Goal: Task Accomplishment & Management: Complete application form

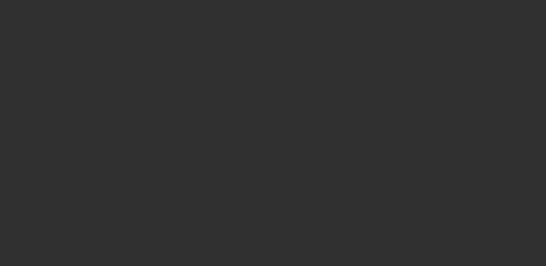
select select "10"
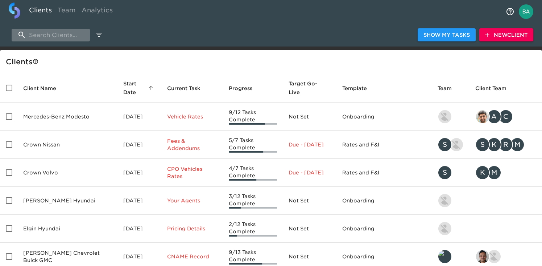
click at [67, 35] on input "search" at bounding box center [51, 35] width 78 height 13
paste input "Audi Raleigh"
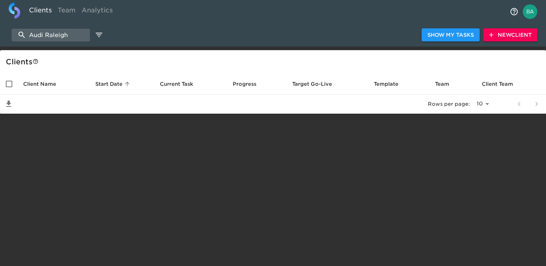
type input "Audi Raleigh"
click at [493, 37] on icon "button" at bounding box center [491, 34] width 7 height 7
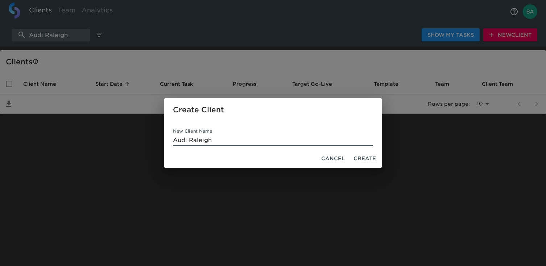
type input "Audi Raleigh"
click at [362, 160] on span "Create" at bounding box center [365, 158] width 22 height 9
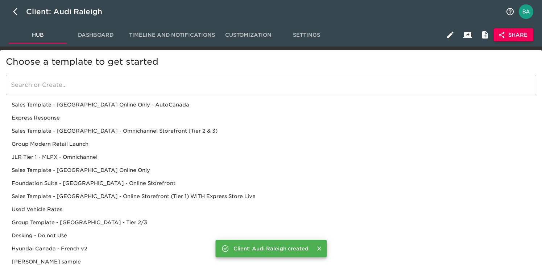
click at [142, 127] on div "Sales Template - USA - Omnichannel Storefront (Tier 2 & 3)" at bounding box center [271, 130] width 531 height 13
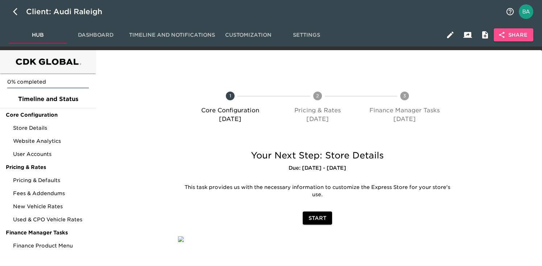
click at [509, 34] on span "Share" at bounding box center [514, 34] width 28 height 9
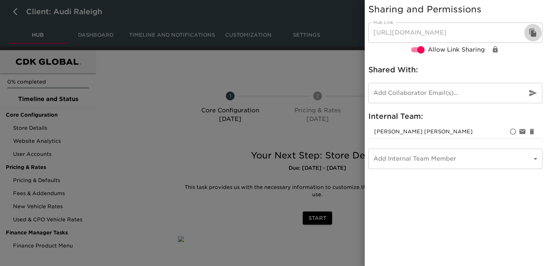
click at [534, 33] on icon "button" at bounding box center [533, 33] width 7 height 8
click at [267, 69] on div at bounding box center [273, 133] width 546 height 266
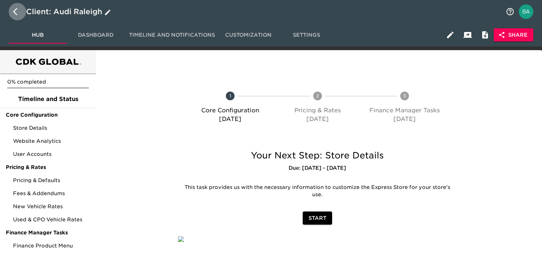
click at [16, 9] on icon "button" at bounding box center [17, 11] width 9 height 9
select select "10"
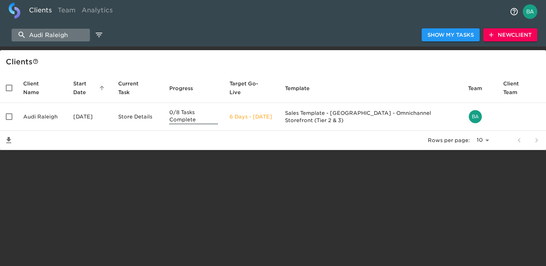
click at [43, 37] on input "Audi Raleigh" at bounding box center [51, 35] width 78 height 13
paste input "Cary"
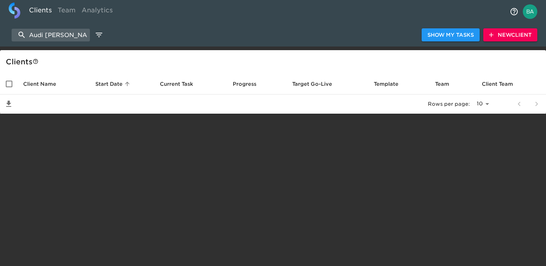
type input "Audi Cary"
click at [506, 37] on span "New Client" at bounding box center [510, 34] width 42 height 9
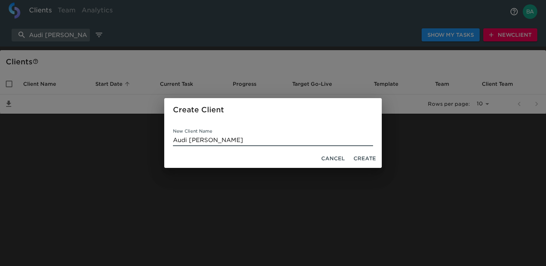
type input "Audi Cary"
click at [360, 161] on span "Create" at bounding box center [365, 158] width 22 height 9
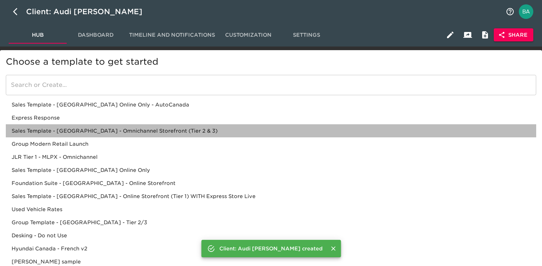
click at [144, 130] on div "Sales Template - USA - Omnichannel Storefront (Tier 2 & 3)" at bounding box center [271, 130] width 531 height 13
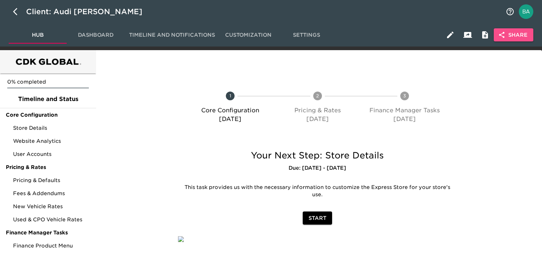
click at [509, 38] on span "Share" at bounding box center [514, 34] width 28 height 9
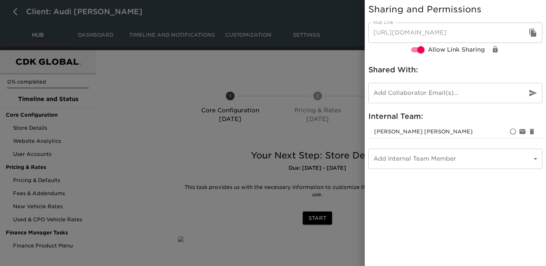
click at [534, 32] on icon "button" at bounding box center [533, 32] width 9 height 9
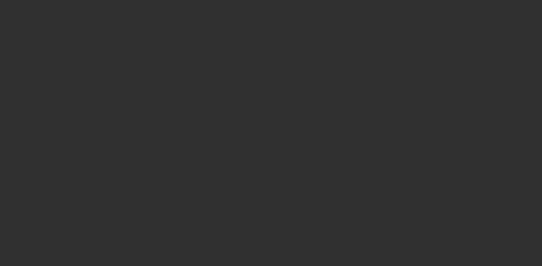
select select "10"
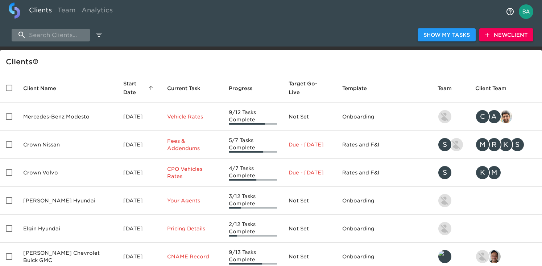
click at [59, 38] on input "search" at bounding box center [51, 35] width 78 height 13
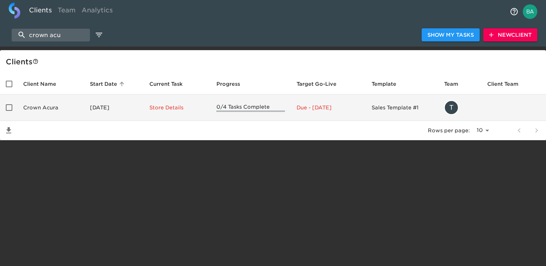
type input "crown acu"
click at [58, 108] on td "Crown Acura" at bounding box center [50, 107] width 67 height 26
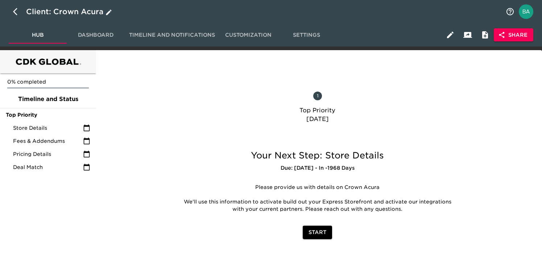
click at [14, 14] on icon "button" at bounding box center [17, 11] width 9 height 9
select select "10"
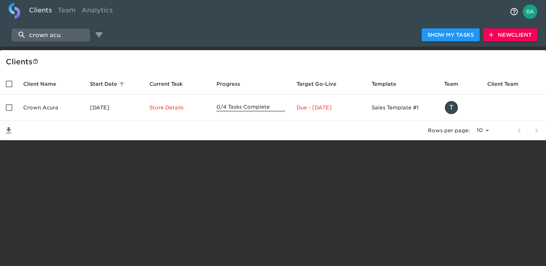
click at [497, 36] on span "New Client" at bounding box center [510, 34] width 42 height 9
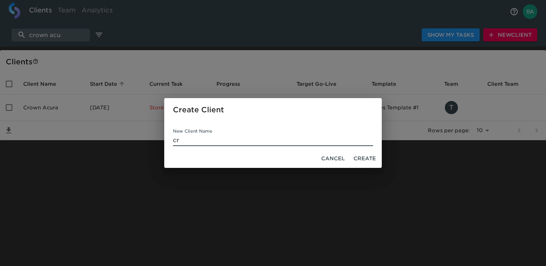
type input "c"
click at [334, 159] on span "Cancel" at bounding box center [333, 158] width 24 height 9
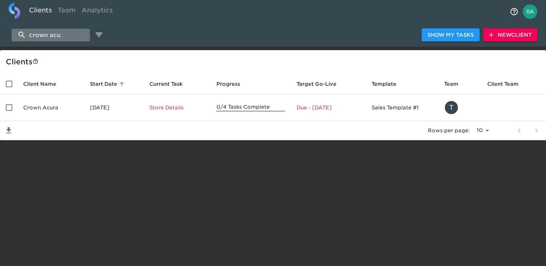
click at [34, 35] on input "crown acu" at bounding box center [51, 35] width 78 height 13
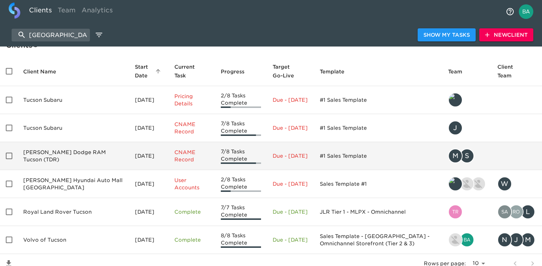
scroll to position [47, 0]
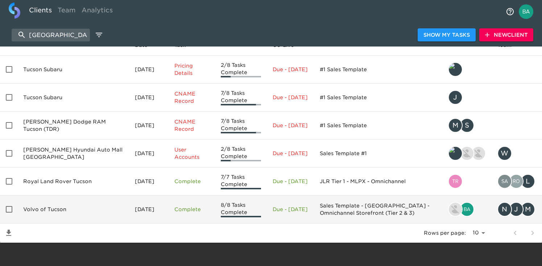
type input "tucson"
click at [45, 206] on td "Volvo of Tucson" at bounding box center [73, 209] width 112 height 28
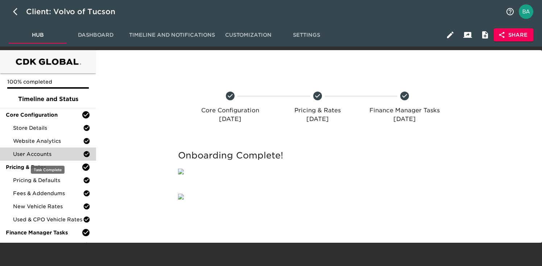
click at [33, 155] on span "User Accounts" at bounding box center [48, 153] width 70 height 7
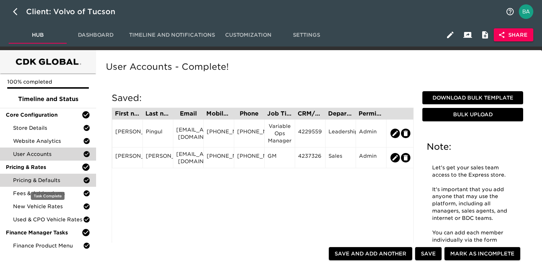
click at [33, 177] on span "Pricing & Defaults" at bounding box center [48, 179] width 70 height 7
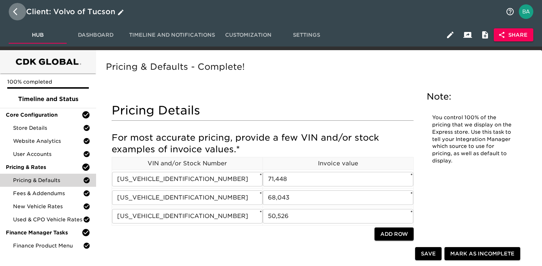
click at [14, 14] on icon "button" at bounding box center [17, 11] width 9 height 9
select select "10"
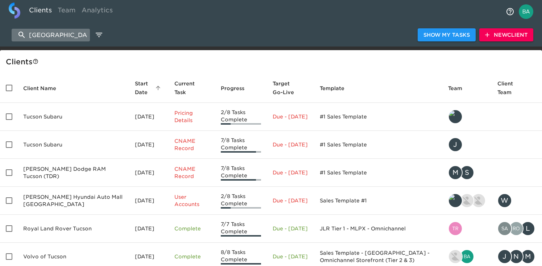
click at [42, 36] on input "tucson" at bounding box center [51, 35] width 78 height 13
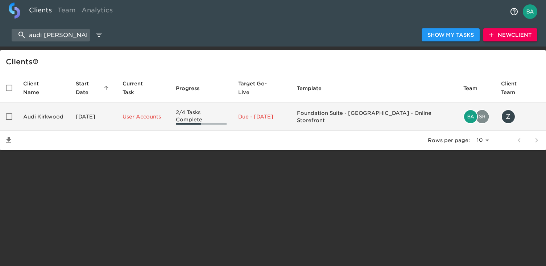
type input "audi kirk"
click at [40, 111] on td "Audi Kirkwood" at bounding box center [43, 117] width 53 height 28
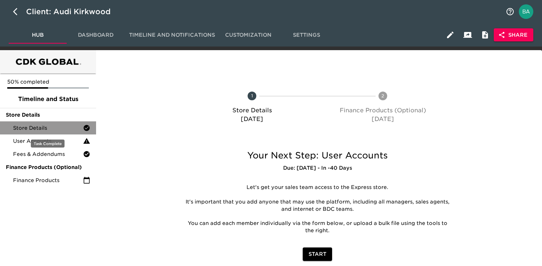
click at [38, 128] on span "Store Details" at bounding box center [48, 127] width 70 height 7
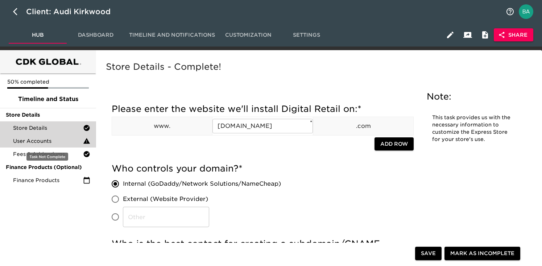
click at [35, 139] on span "User Accounts" at bounding box center [48, 140] width 70 height 7
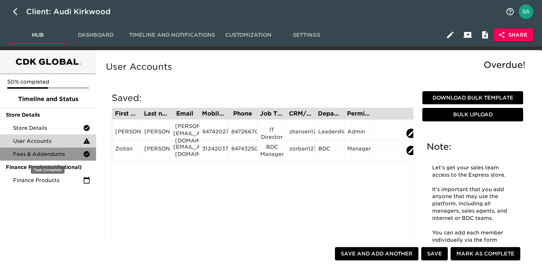
click at [40, 151] on span "Fees & Addendums" at bounding box center [48, 153] width 70 height 7
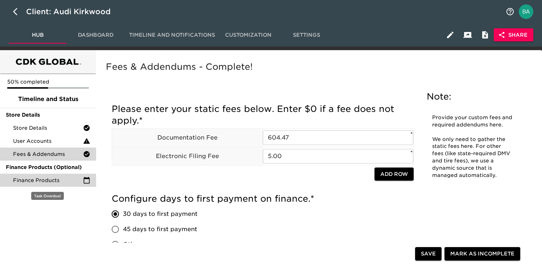
click at [45, 183] on span "Finance Products" at bounding box center [48, 179] width 70 height 7
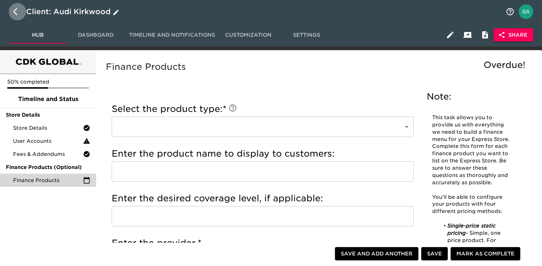
click at [16, 11] on icon "button" at bounding box center [17, 11] width 9 height 9
select select "10"
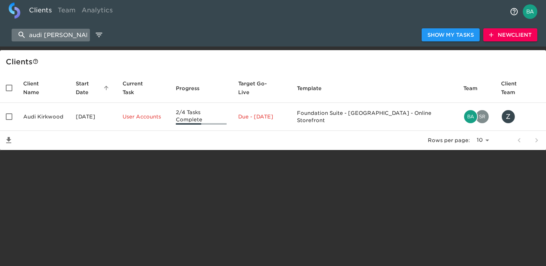
click at [49, 32] on input "audi kirk" at bounding box center [51, 35] width 78 height 13
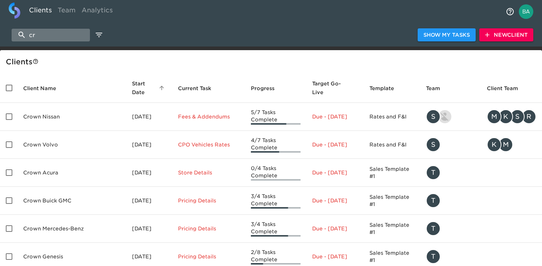
type input "c"
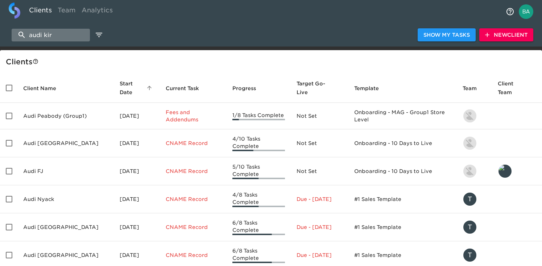
type input "audi kirk"
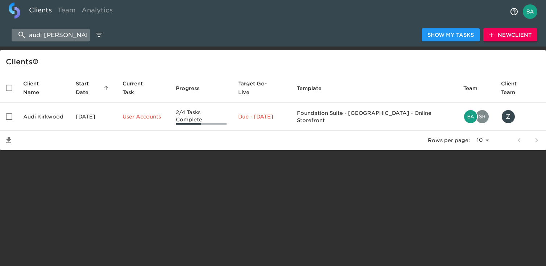
click at [61, 34] on input "audi kirk" at bounding box center [51, 35] width 78 height 13
click at [496, 34] on span "New Client" at bounding box center [510, 34] width 42 height 9
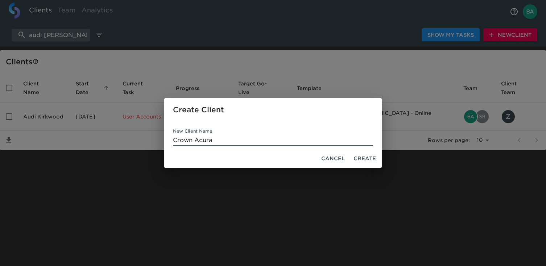
type input "Crown Acura"
click at [362, 157] on span "Create" at bounding box center [365, 158] width 22 height 9
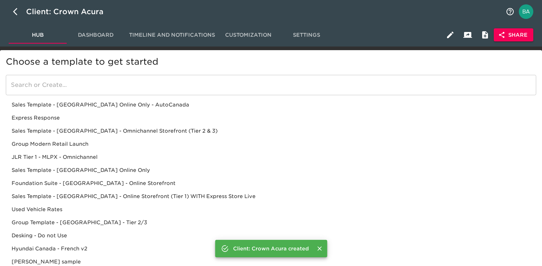
click at [103, 83] on input "search" at bounding box center [271, 85] width 531 height 20
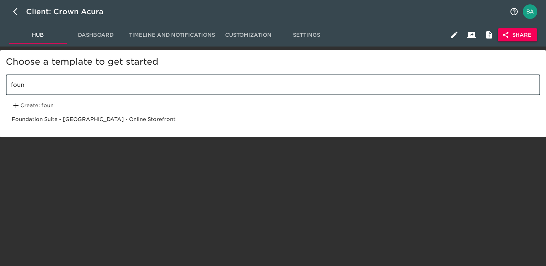
type input "foun"
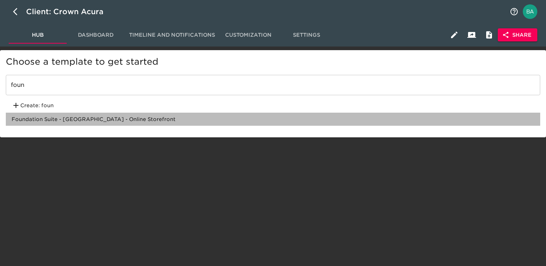
click at [104, 117] on div "Foundation Suite - USA - Online Storefront" at bounding box center [273, 118] width 535 height 13
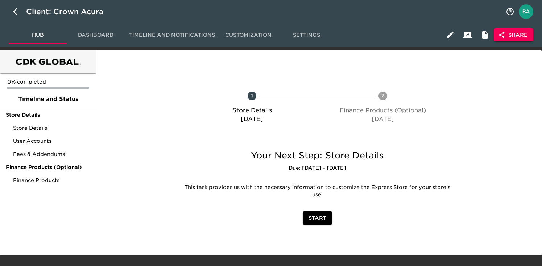
click at [509, 36] on span "Share" at bounding box center [514, 34] width 28 height 9
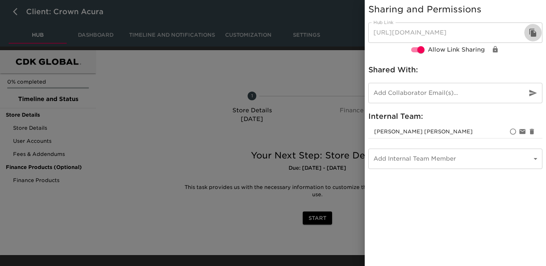
click at [530, 33] on icon "button" at bounding box center [533, 33] width 7 height 8
click at [533, 32] on icon "button" at bounding box center [533, 33] width 7 height 8
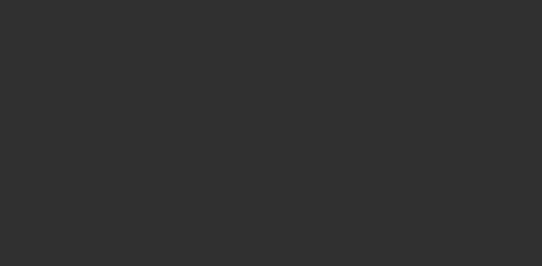
select select "10"
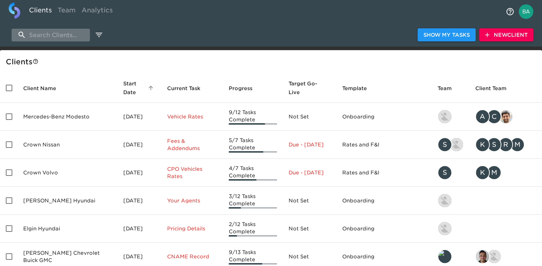
click at [39, 35] on input "search" at bounding box center [51, 35] width 78 height 13
paste input "Nissan of [GEOGRAPHIC_DATA]"
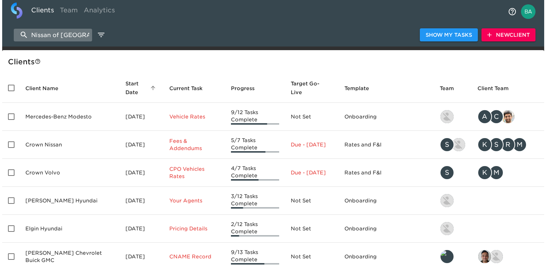
scroll to position [0, 1]
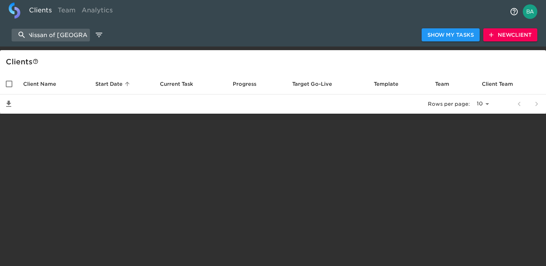
type input "Nissan of Yuba City"
click at [499, 35] on span "New Client" at bounding box center [510, 34] width 42 height 9
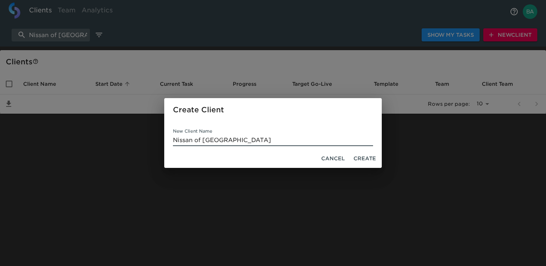
type input "Nissan of Yuba City"
click at [368, 155] on span "Create" at bounding box center [365, 158] width 22 height 9
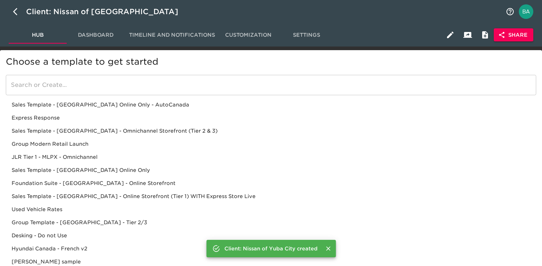
click at [89, 131] on div "Sales Template - USA - Omnichannel Storefront (Tier 2 & 3)" at bounding box center [271, 130] width 531 height 13
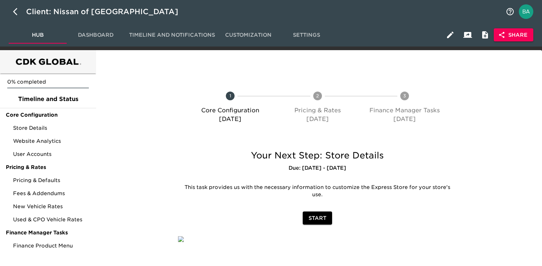
click at [508, 34] on span "Share" at bounding box center [514, 34] width 28 height 9
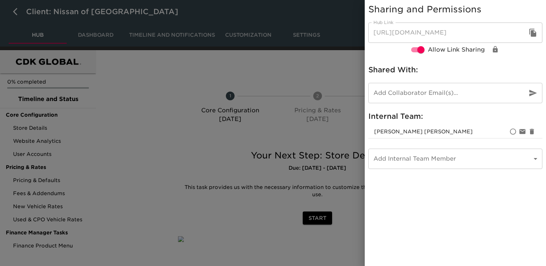
click at [543, 33] on div "Sharing and Permissions Hub Link https://cdk.simplemnt.com/onboarding/Fh4qVHbw2…" at bounding box center [455, 86] width 181 height 172
click at [534, 33] on icon "button" at bounding box center [533, 33] width 7 height 8
click at [292, 95] on div at bounding box center [273, 133] width 546 height 266
